Goal: Information Seeking & Learning: Learn about a topic

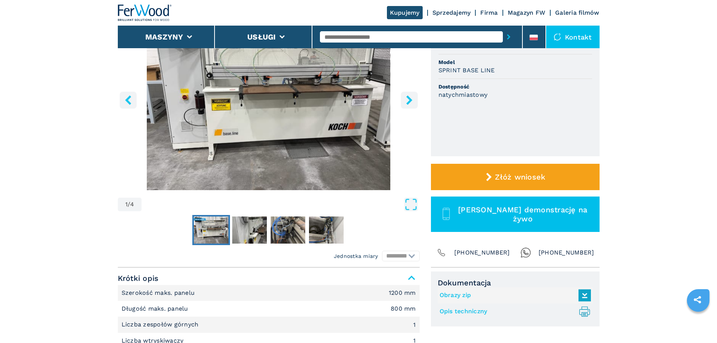
scroll to position [113, 0]
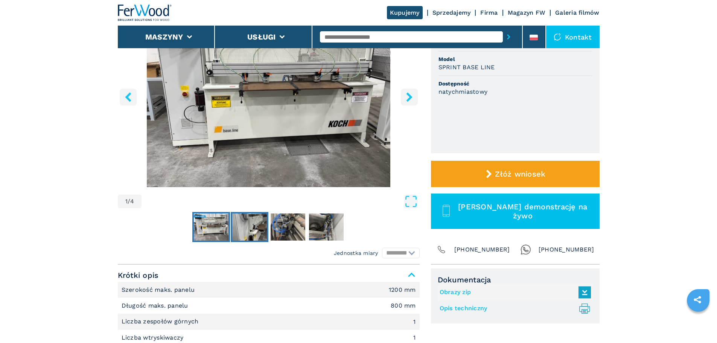
click at [253, 229] on img "Go to Slide 2" at bounding box center [249, 226] width 35 height 27
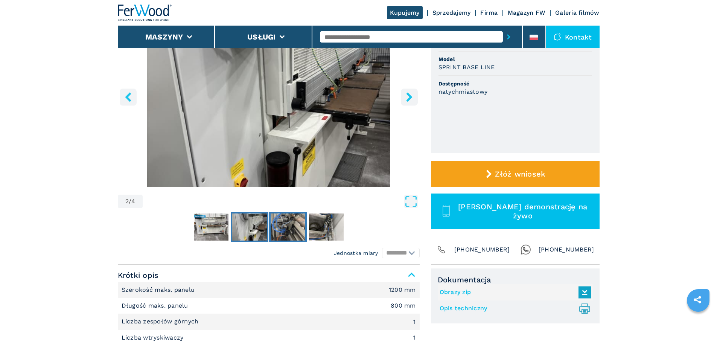
click at [283, 230] on img "Go to Slide 3" at bounding box center [288, 226] width 35 height 27
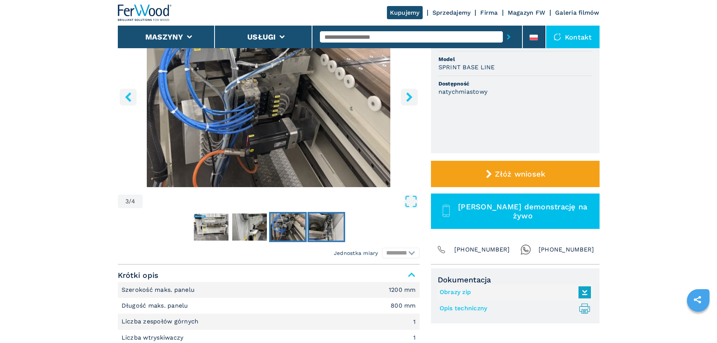
click at [326, 232] on img "Go to Slide 4" at bounding box center [326, 226] width 35 height 27
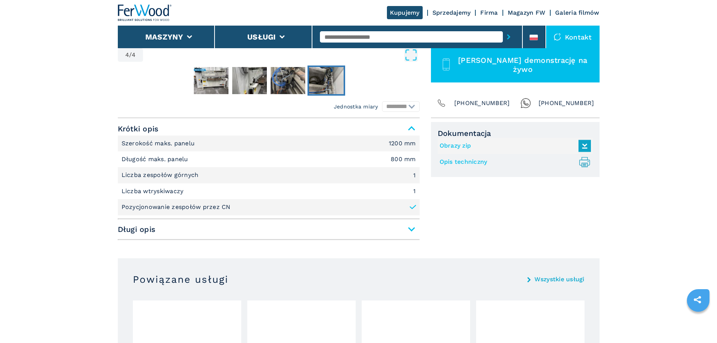
scroll to position [264, 0]
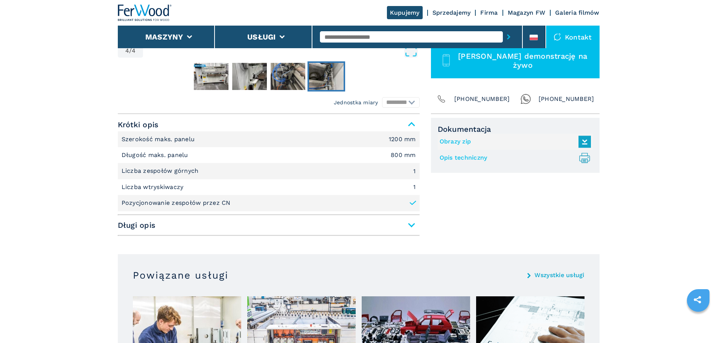
click at [407, 227] on span "Długi opis" at bounding box center [269, 225] width 302 height 14
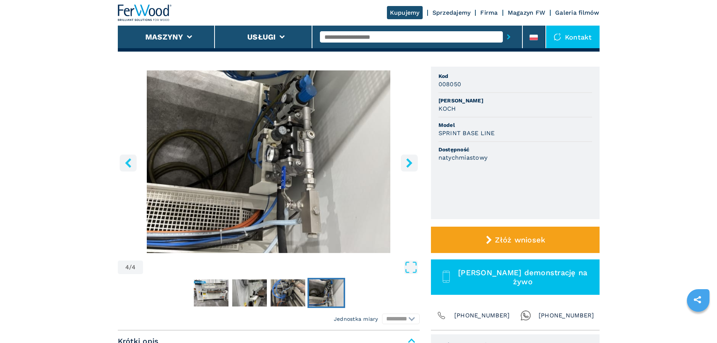
scroll to position [0, 0]
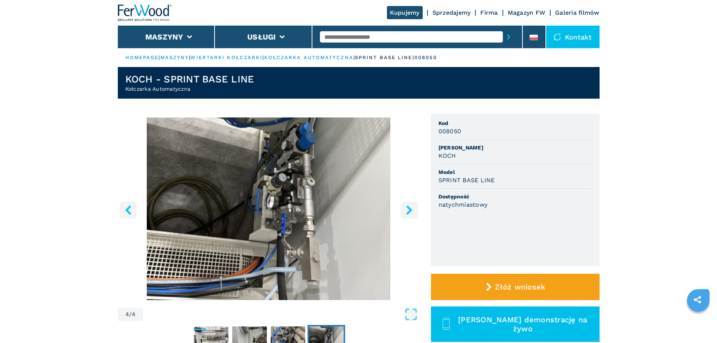
click at [412, 214] on icon "right-button" at bounding box center [409, 209] width 9 height 9
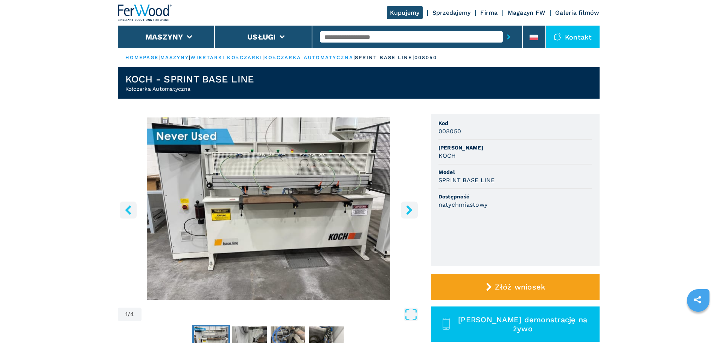
click at [412, 214] on icon "right-button" at bounding box center [409, 209] width 9 height 9
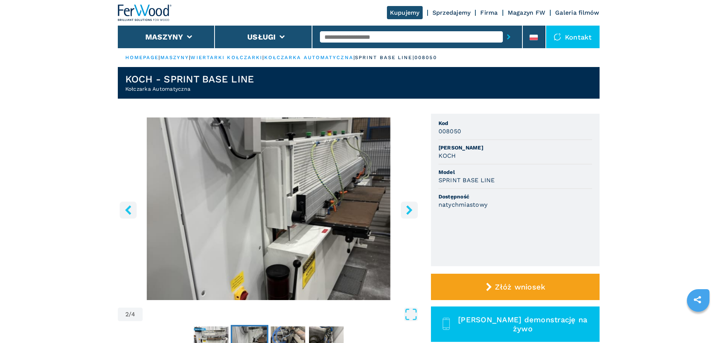
click at [412, 214] on icon "right-button" at bounding box center [409, 209] width 9 height 9
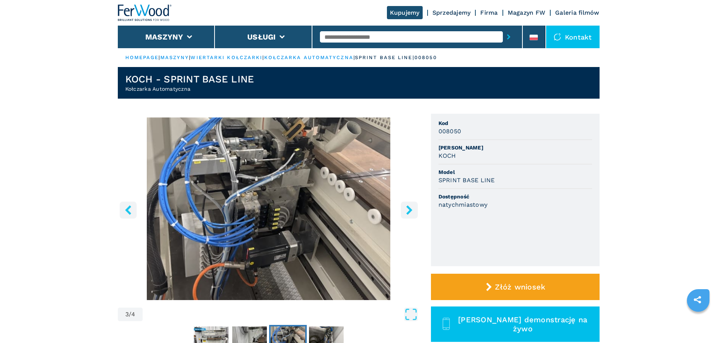
click at [412, 214] on icon "right-button" at bounding box center [409, 209] width 9 height 9
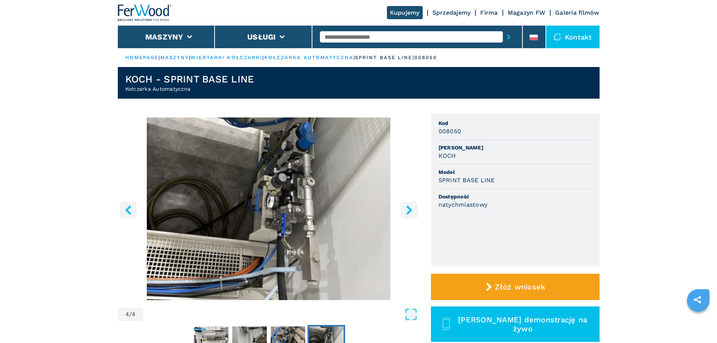
click at [410, 212] on icon "right-button" at bounding box center [409, 209] width 9 height 9
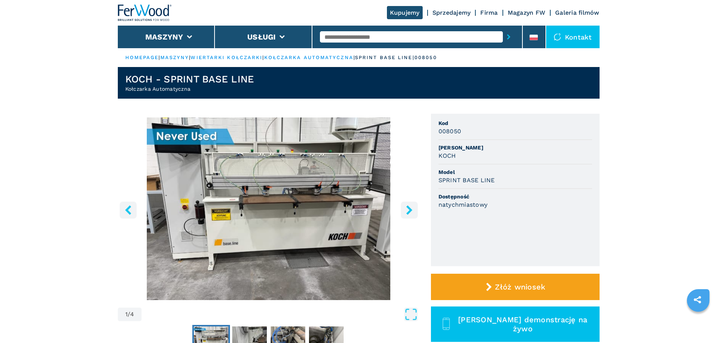
click at [410, 212] on icon "right-button" at bounding box center [409, 209] width 6 height 9
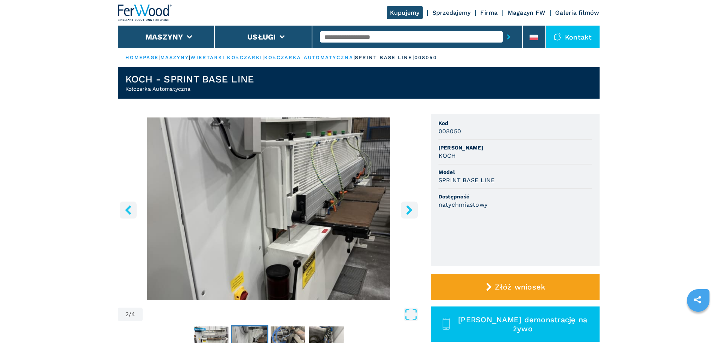
click at [306, 221] on img "Go to Slide 2" at bounding box center [269, 208] width 302 height 183
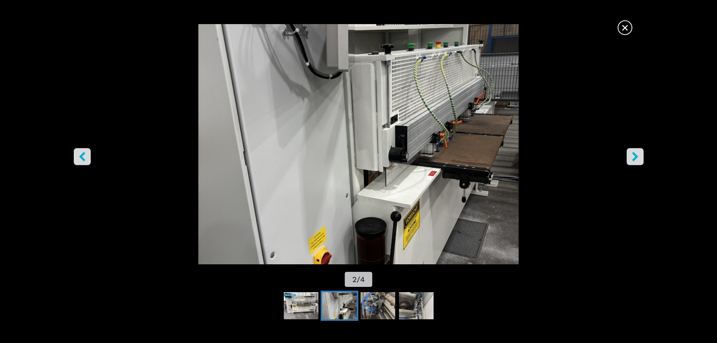
click at [638, 154] on icon "right-button" at bounding box center [635, 156] width 9 height 9
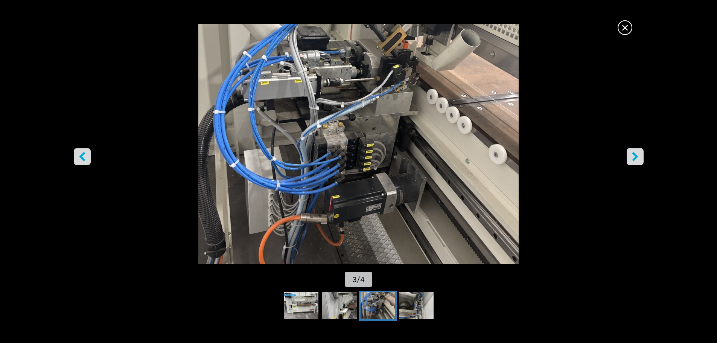
click at [638, 154] on icon "right-button" at bounding box center [635, 156] width 9 height 9
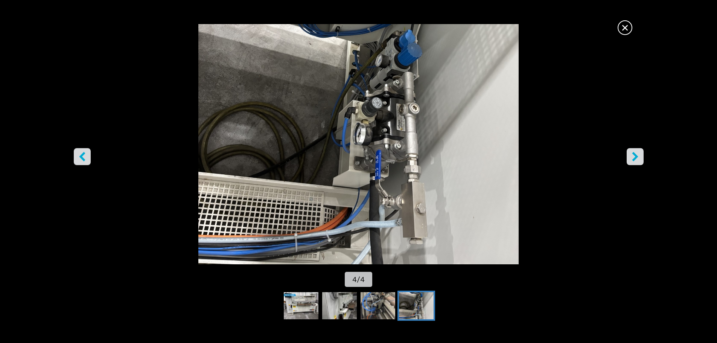
click at [638, 154] on icon "right-button" at bounding box center [635, 156] width 9 height 9
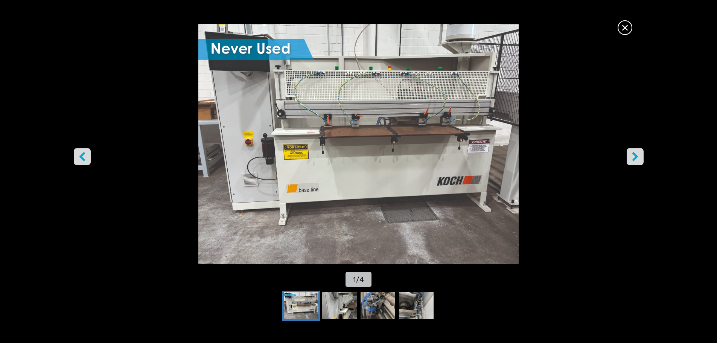
click at [627, 28] on span "×" at bounding box center [625, 26] width 13 height 13
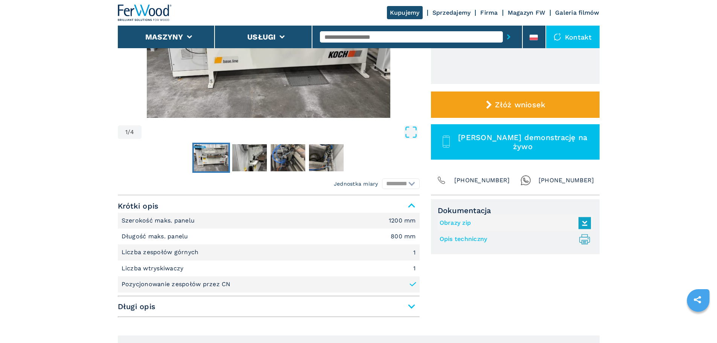
scroll to position [113, 0]
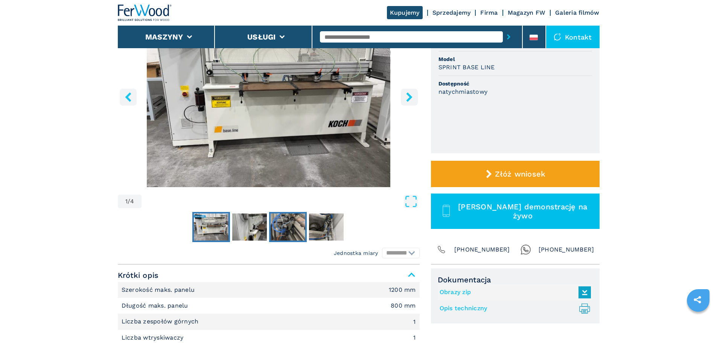
click at [294, 225] on img "Go to Slide 3" at bounding box center [288, 226] width 35 height 27
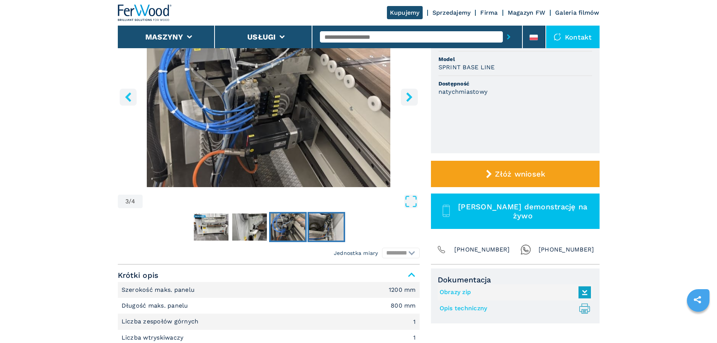
click at [320, 229] on img "Go to Slide 4" at bounding box center [326, 226] width 35 height 27
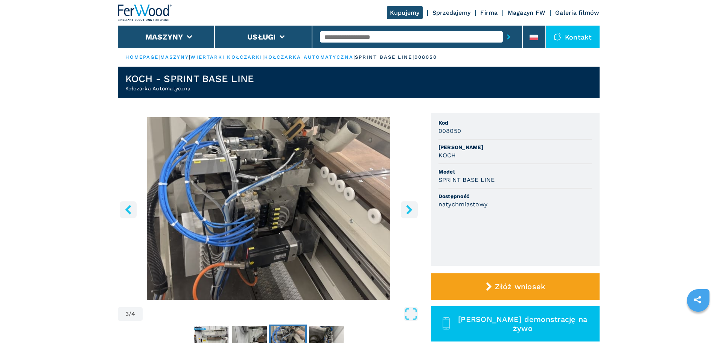
scroll to position [0, 0]
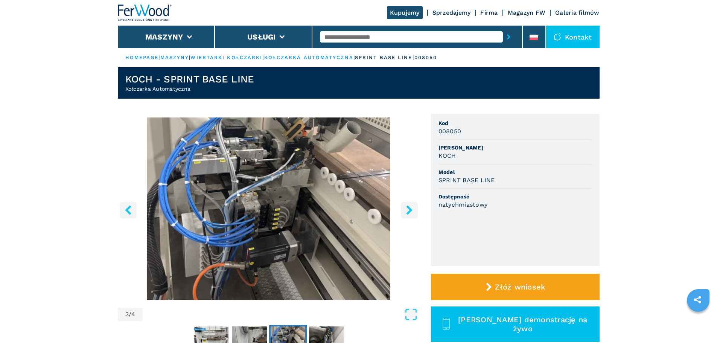
click at [301, 181] on img "Go to Slide 3" at bounding box center [269, 208] width 302 height 183
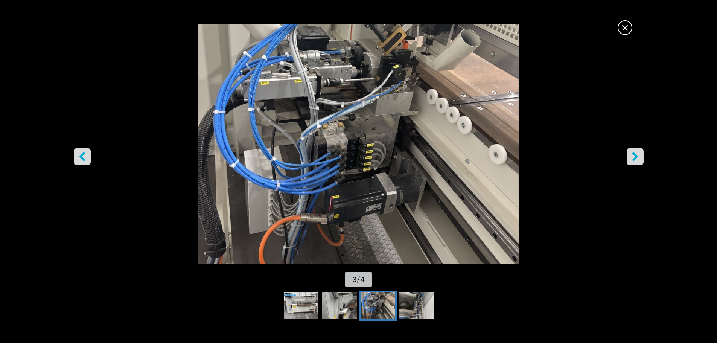
click at [636, 156] on icon "right-button" at bounding box center [635, 156] width 6 height 9
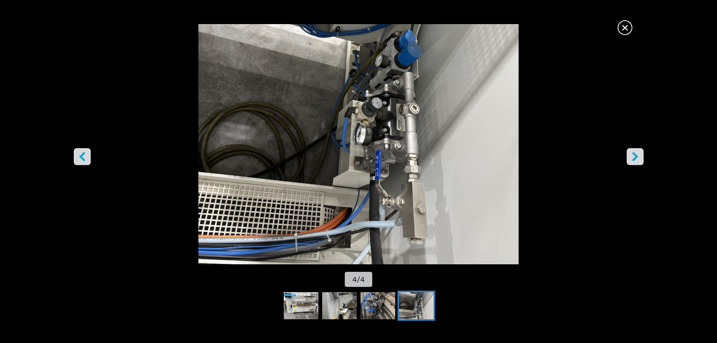
click at [636, 156] on icon "right-button" at bounding box center [635, 156] width 6 height 9
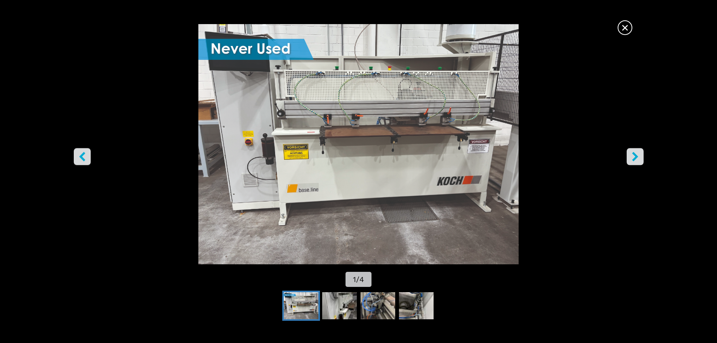
click at [636, 156] on icon "right-button" at bounding box center [635, 156] width 6 height 9
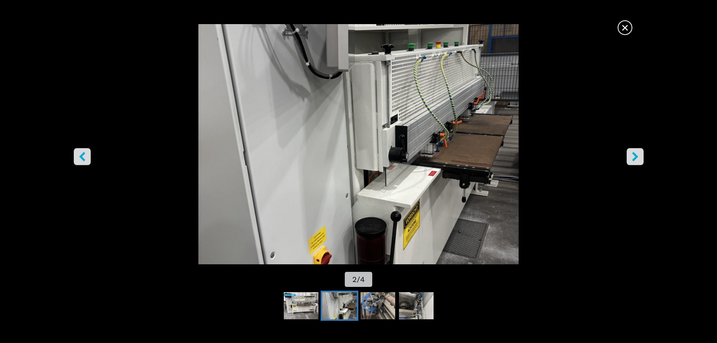
click at [636, 156] on icon "right-button" at bounding box center [635, 156] width 6 height 9
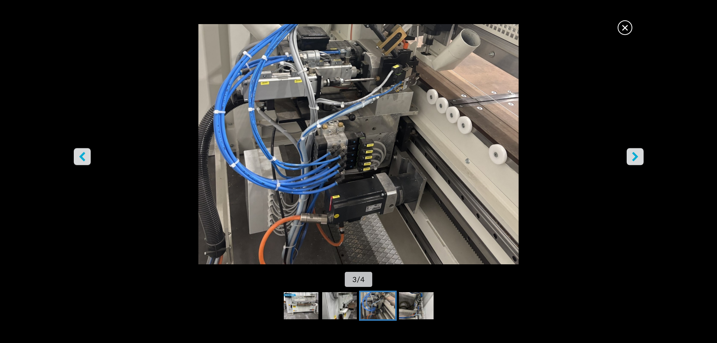
click at [636, 156] on icon "right-button" at bounding box center [635, 156] width 6 height 9
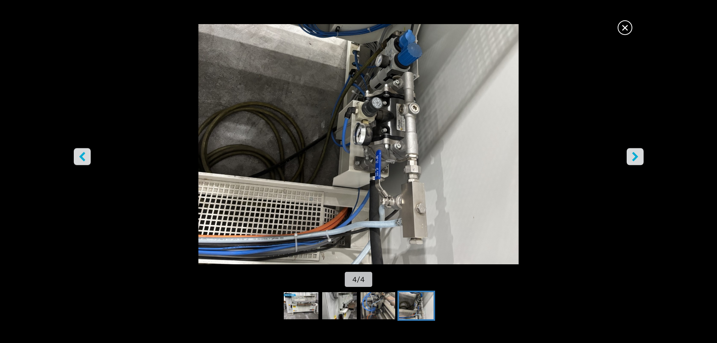
click at [636, 156] on icon "right-button" at bounding box center [635, 156] width 6 height 9
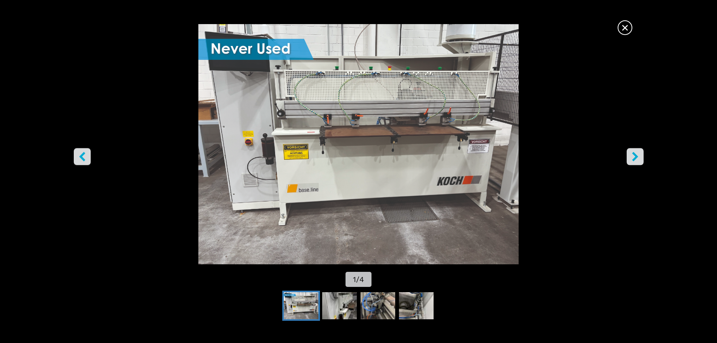
click at [636, 162] on button "right-button" at bounding box center [635, 156] width 17 height 17
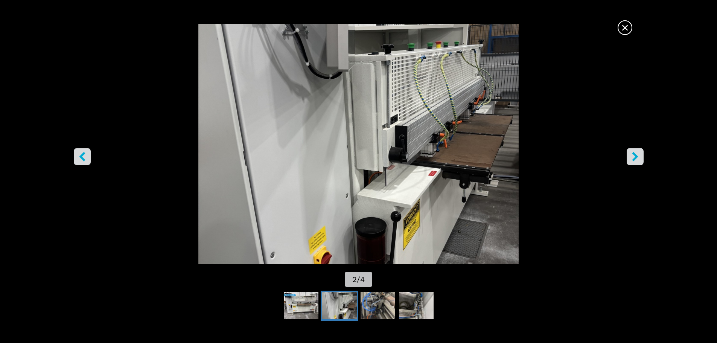
click at [636, 162] on button "right-button" at bounding box center [635, 156] width 17 height 17
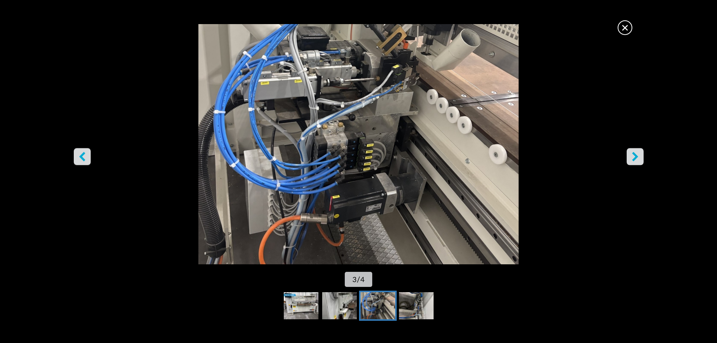
click at [637, 159] on icon "right-button" at bounding box center [635, 156] width 9 height 9
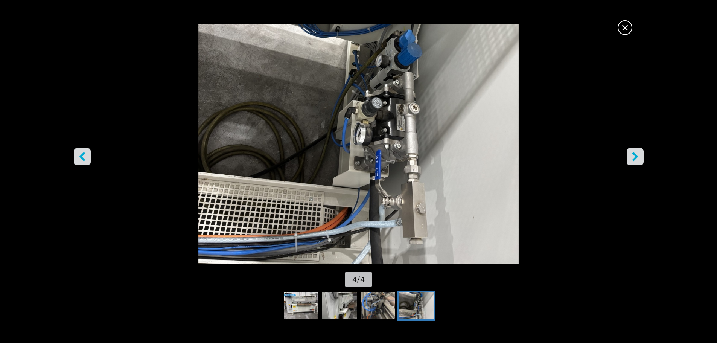
click at [637, 159] on icon "right-button" at bounding box center [635, 156] width 9 height 9
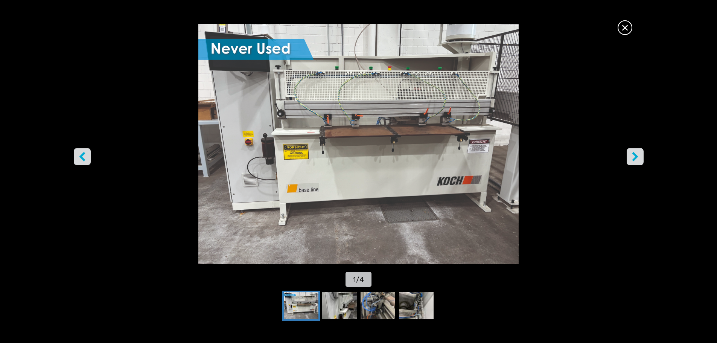
click at [637, 158] on icon "right-button" at bounding box center [635, 156] width 9 height 9
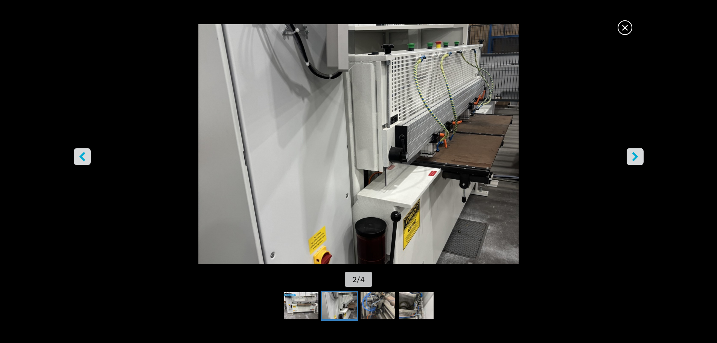
click at [637, 158] on icon "right-button" at bounding box center [635, 156] width 9 height 9
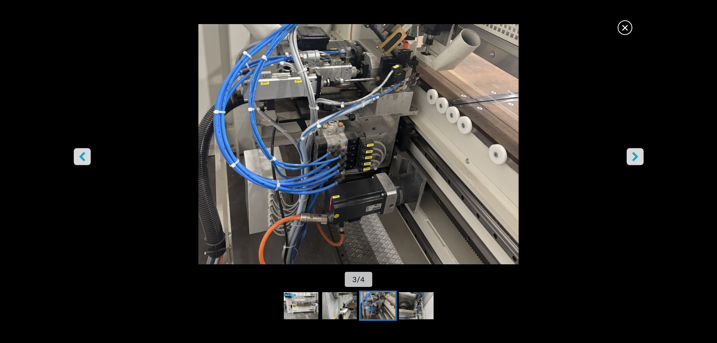
click at [622, 32] on span "×" at bounding box center [625, 26] width 13 height 13
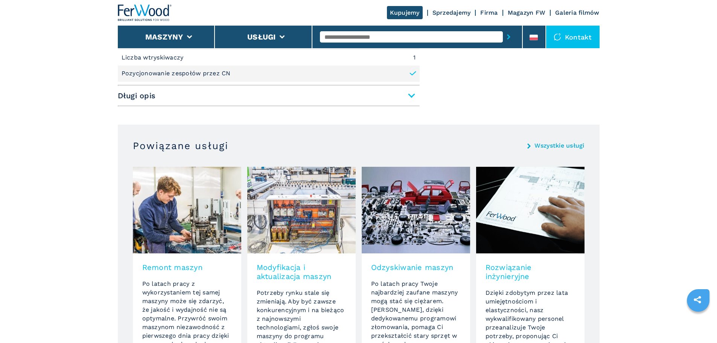
scroll to position [301, 0]
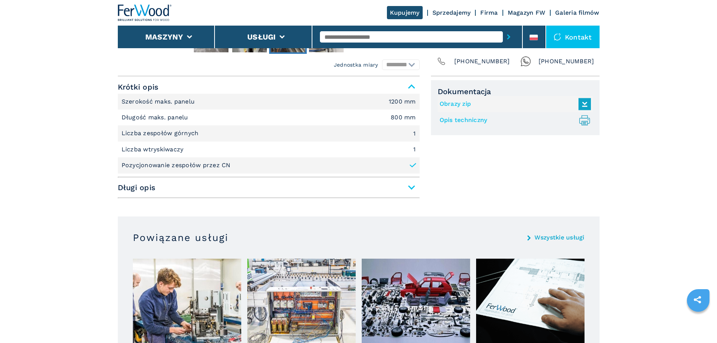
click at [402, 186] on span "Długi opis" at bounding box center [269, 188] width 302 height 14
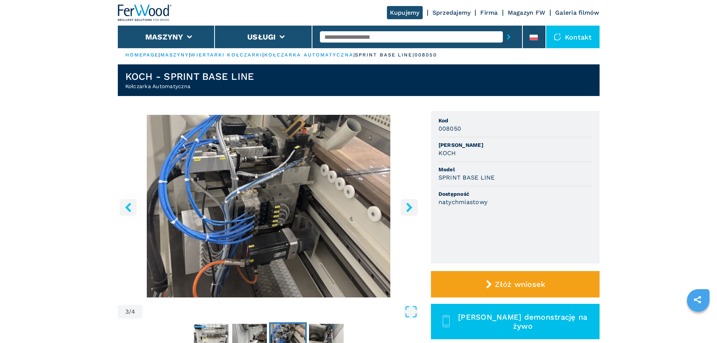
scroll to position [0, 0]
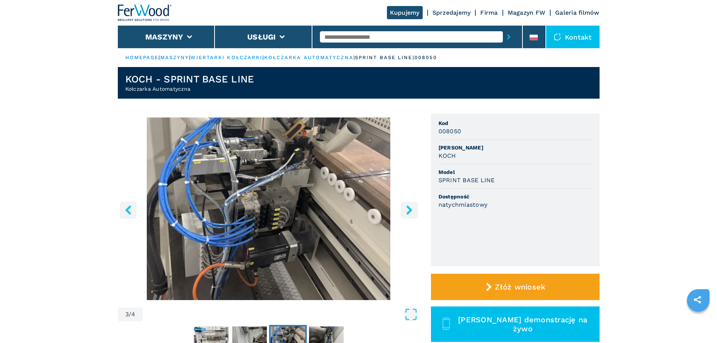
click at [409, 210] on icon "right-button" at bounding box center [409, 209] width 9 height 9
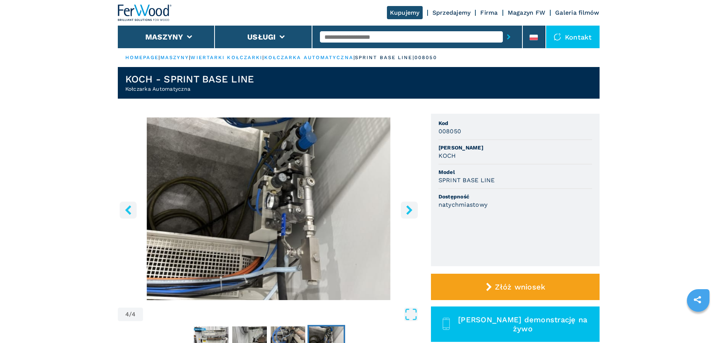
click at [409, 210] on icon "right-button" at bounding box center [409, 209] width 9 height 9
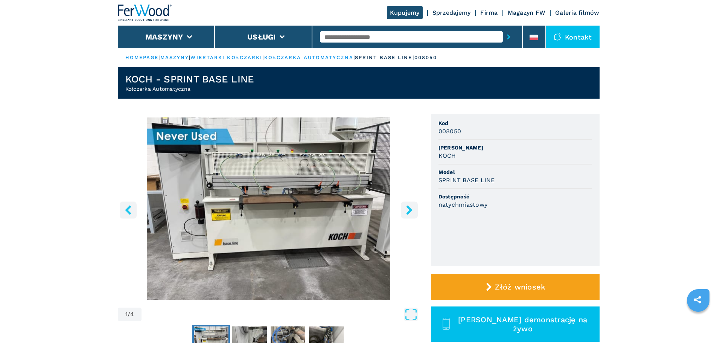
click at [409, 210] on icon "right-button" at bounding box center [409, 209] width 9 height 9
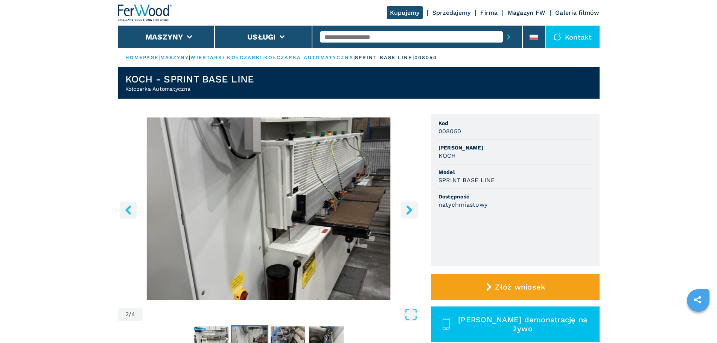
click at [409, 210] on icon "right-button" at bounding box center [409, 209] width 9 height 9
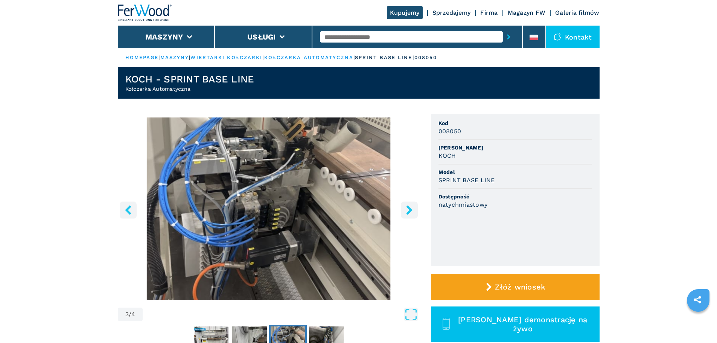
click at [409, 210] on icon "right-button" at bounding box center [409, 209] width 9 height 9
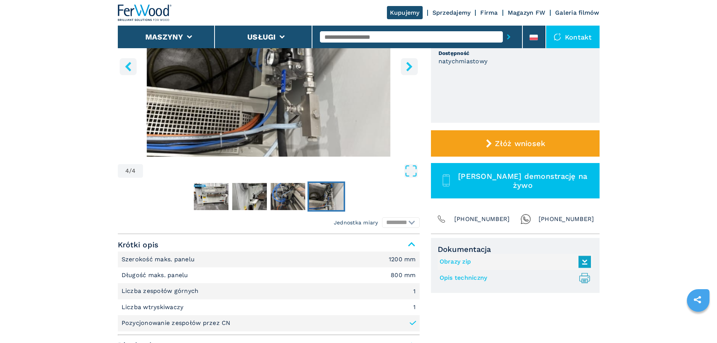
scroll to position [127, 0]
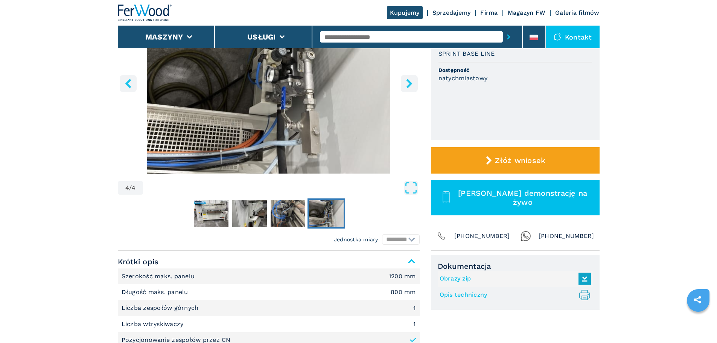
click at [461, 297] on link "Opis techniczny .prefix__st0{stroke-linecap:round;stroke-linejoin:round}.prefix…" at bounding box center [514, 295] width 148 height 12
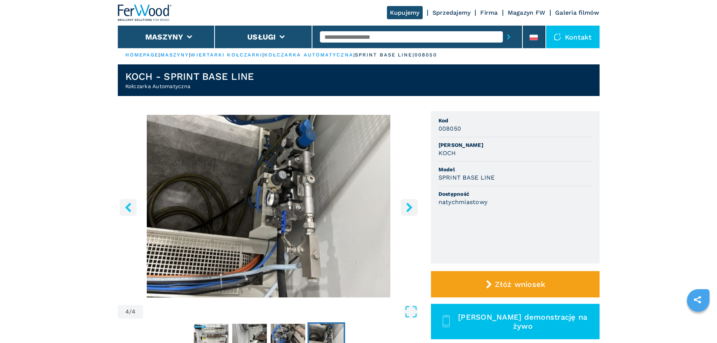
scroll to position [0, 0]
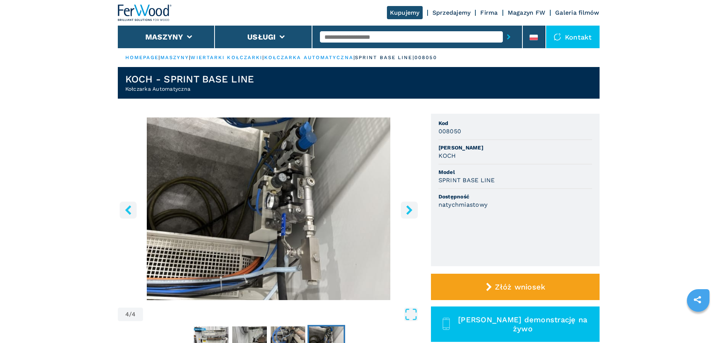
click at [410, 210] on icon "right-button" at bounding box center [409, 209] width 6 height 9
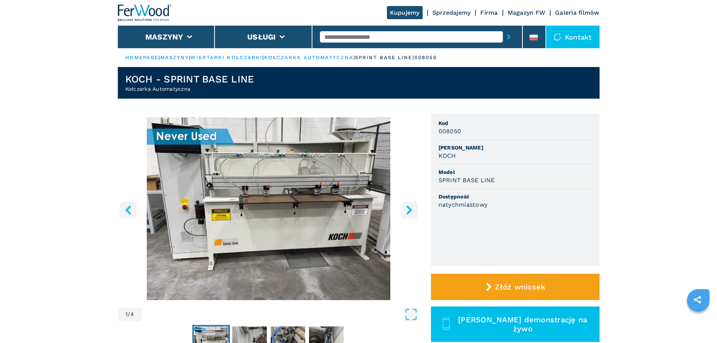
click at [324, 210] on img "Go to Slide 1" at bounding box center [269, 208] width 302 height 183
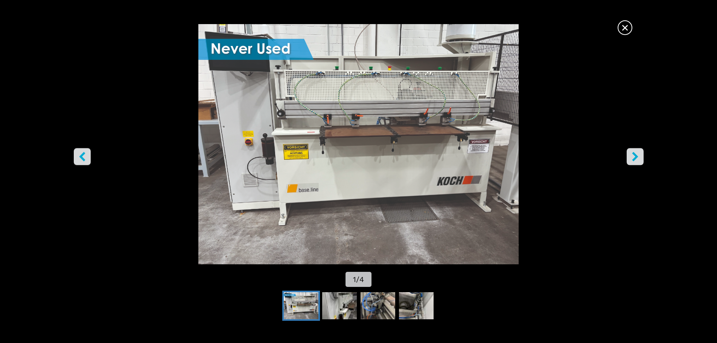
click at [637, 157] on icon "right-button" at bounding box center [635, 156] width 6 height 9
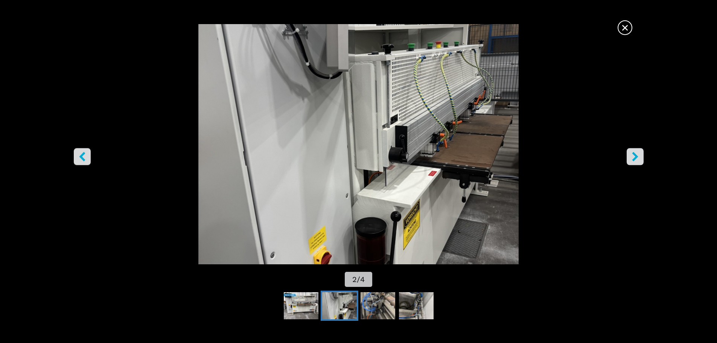
click at [637, 157] on icon "right-button" at bounding box center [635, 156] width 6 height 9
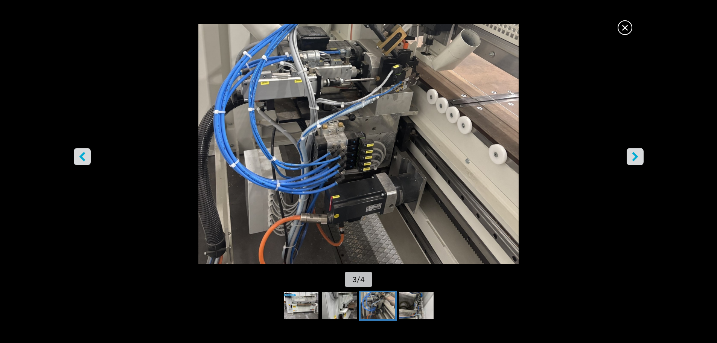
click at [637, 157] on icon "right-button" at bounding box center [635, 156] width 6 height 9
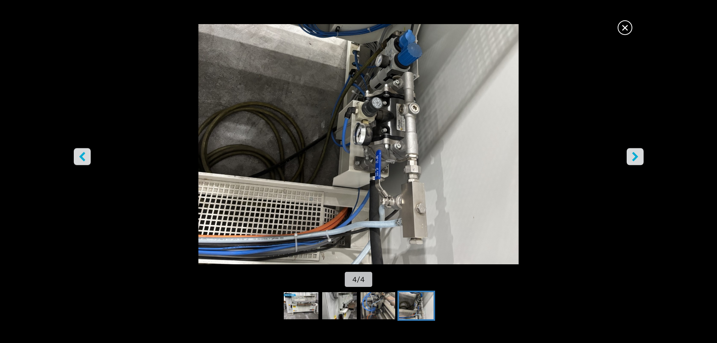
click at [637, 157] on icon "right-button" at bounding box center [635, 156] width 6 height 9
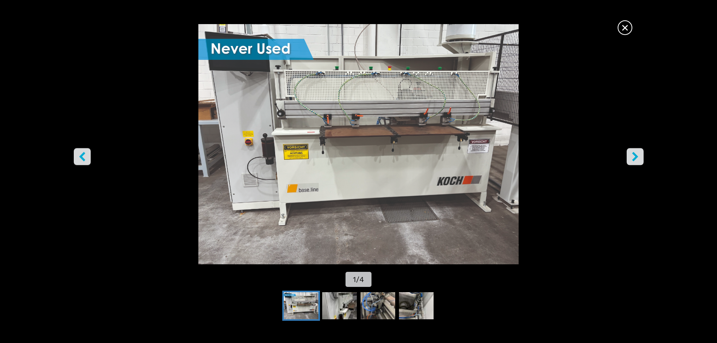
click at [637, 157] on icon "right-button" at bounding box center [635, 156] width 6 height 9
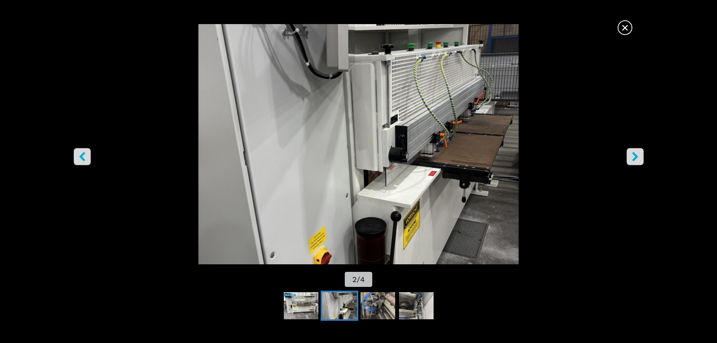
click at [637, 157] on icon "right-button" at bounding box center [635, 156] width 6 height 9
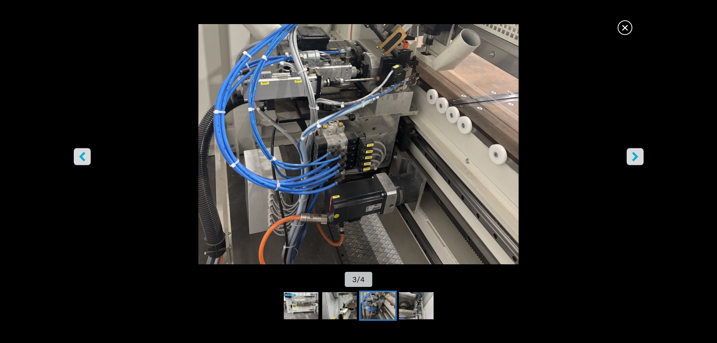
click at [637, 157] on icon "right-button" at bounding box center [635, 156] width 6 height 9
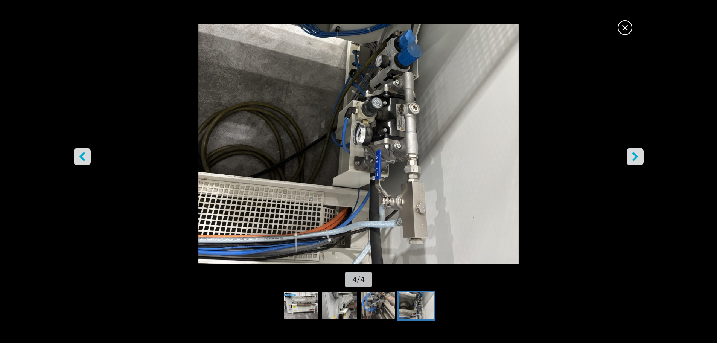
click at [637, 157] on icon "right-button" at bounding box center [635, 156] width 6 height 9
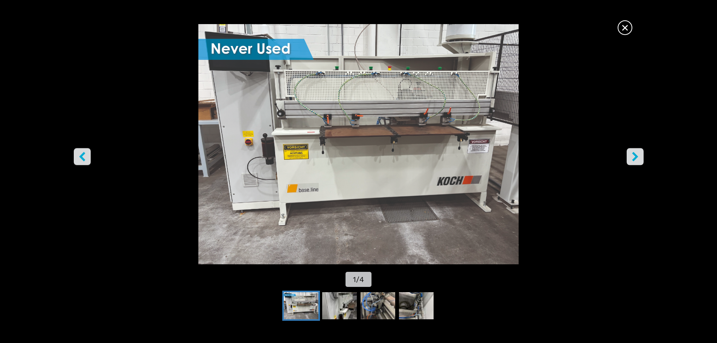
click at [627, 28] on span "×" at bounding box center [625, 26] width 13 height 13
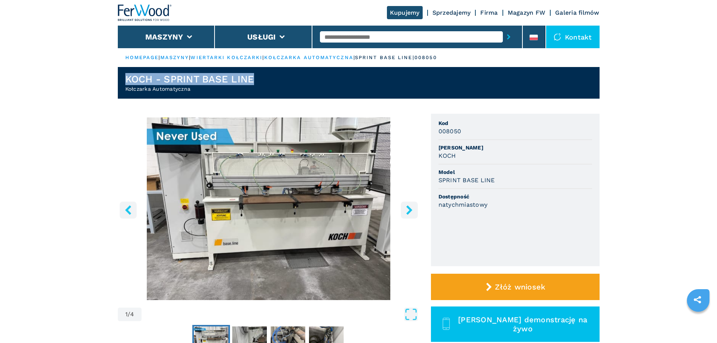
drag, startPoint x: 253, startPoint y: 80, endPoint x: 130, endPoint y: 80, distance: 122.8
click at [128, 81] on h1 "KOCH - SPRINT BASE LINE" at bounding box center [189, 79] width 129 height 12
drag, startPoint x: 124, startPoint y: 78, endPoint x: 259, endPoint y: 82, distance: 135.3
click at [259, 82] on header "KOCH - SPRINT BASE LINE Kołczarka Automatyczna" at bounding box center [359, 83] width 482 height 32
copy h1 "KOCH - SPRINT BASE LINE"
